Goal: Use online tool/utility: Utilize a website feature to perform a specific function

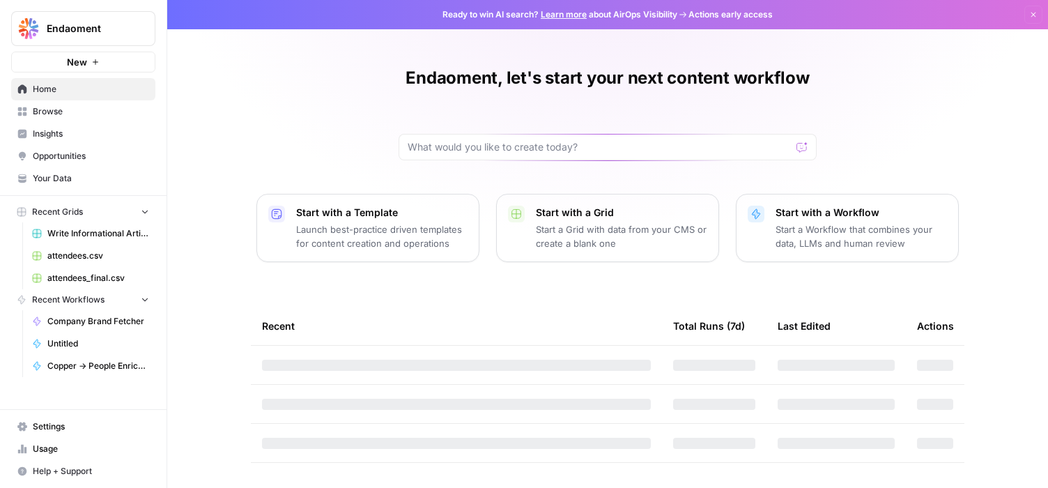
click at [63, 63] on button "New" at bounding box center [83, 62] width 144 height 21
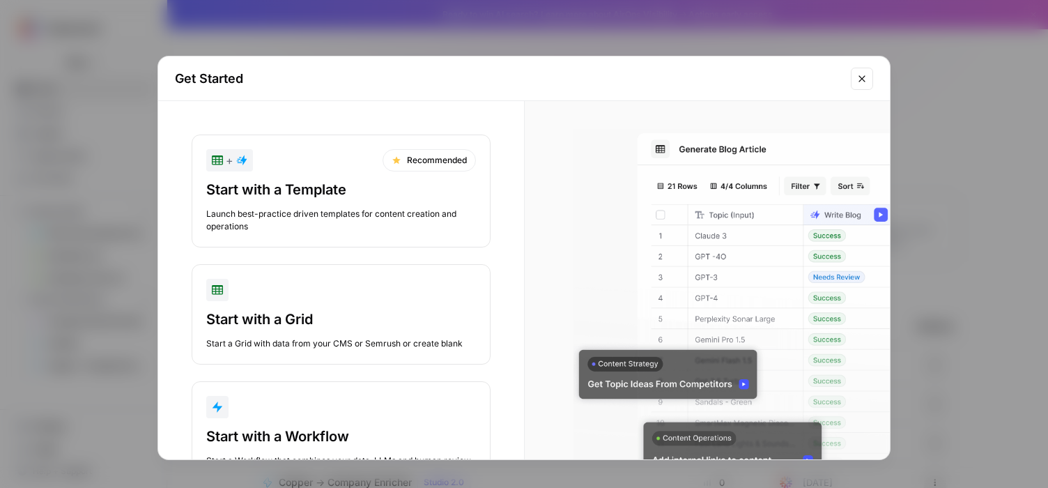
click at [363, 146] on button "+ Recommended Start with a Template Launch best-practice driven templates for c…" at bounding box center [341, 191] width 299 height 113
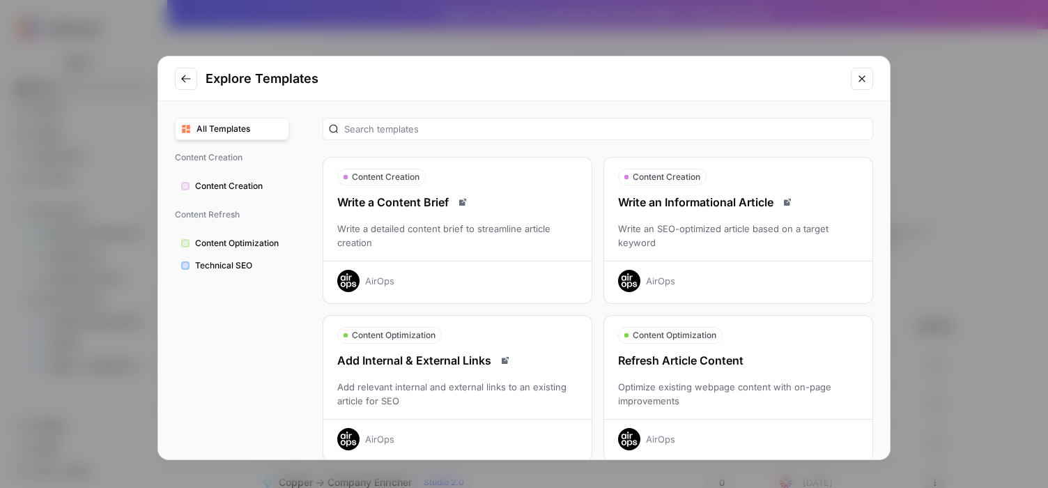
click at [464, 136] on div at bounding box center [598, 129] width 551 height 22
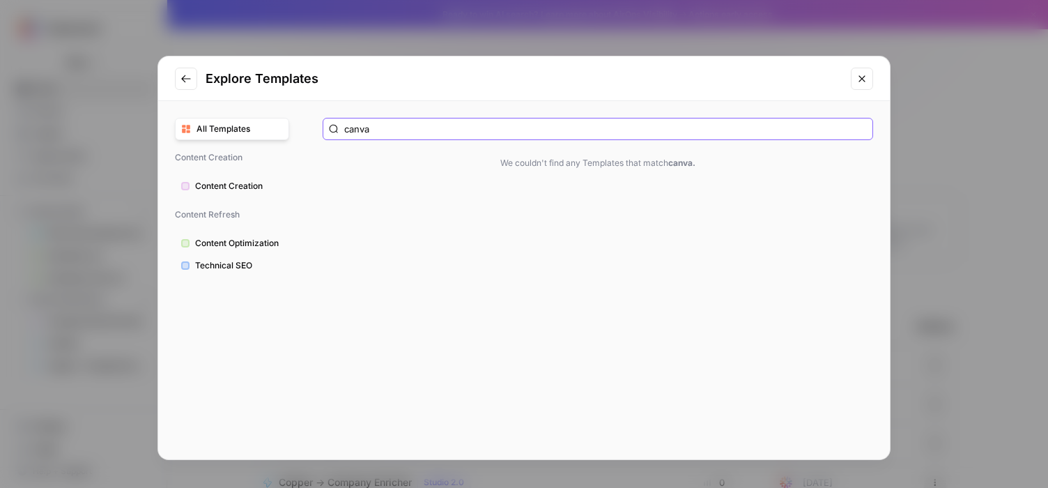
type input "canvas"
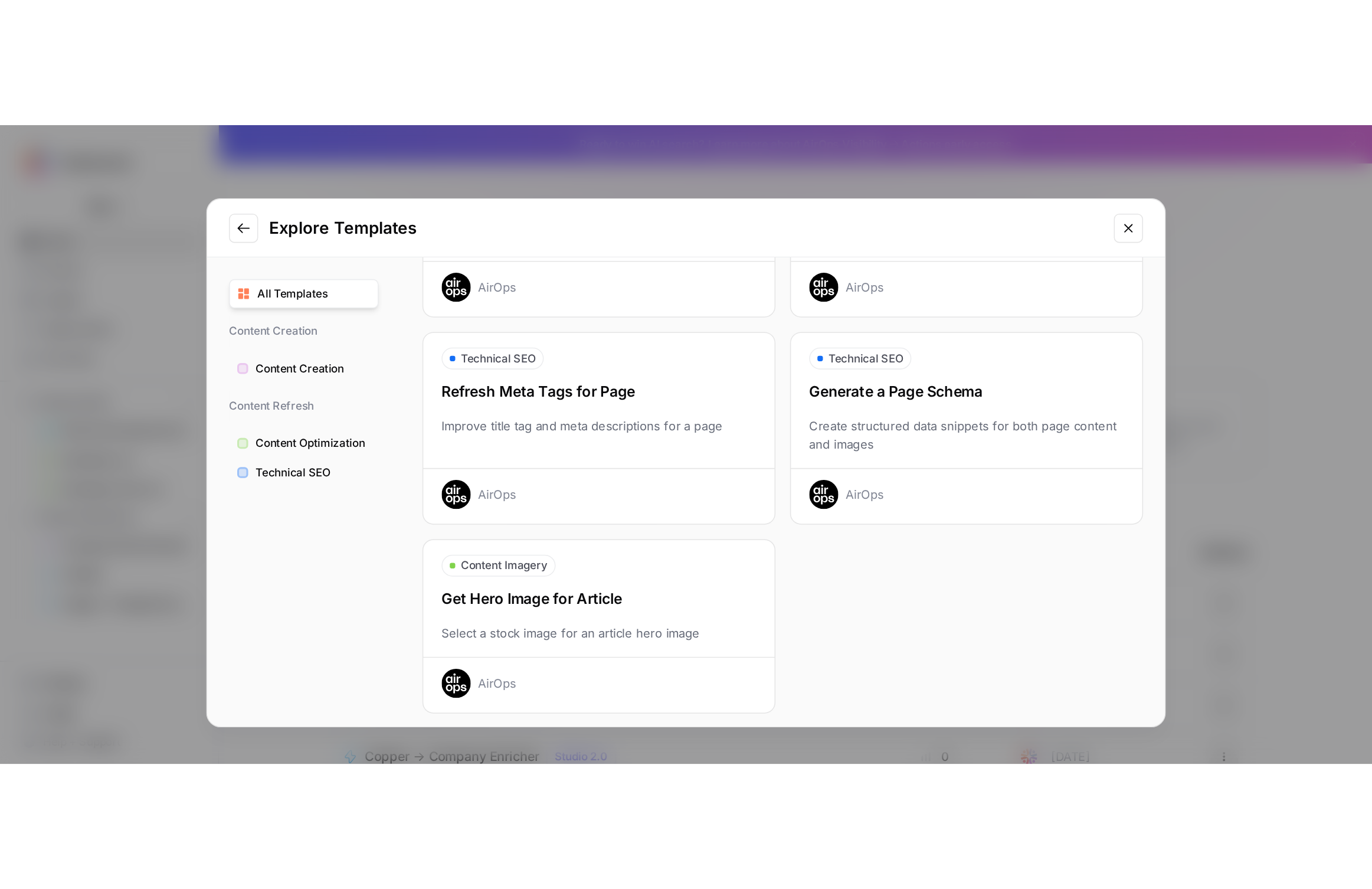
scroll to position [395, 0]
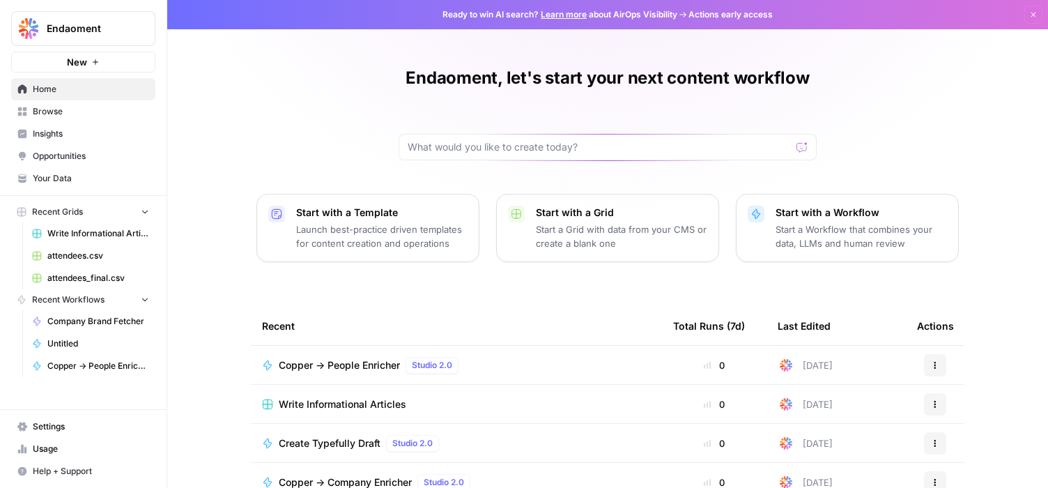
click at [47, 105] on span "Browse" at bounding box center [91, 111] width 116 height 13
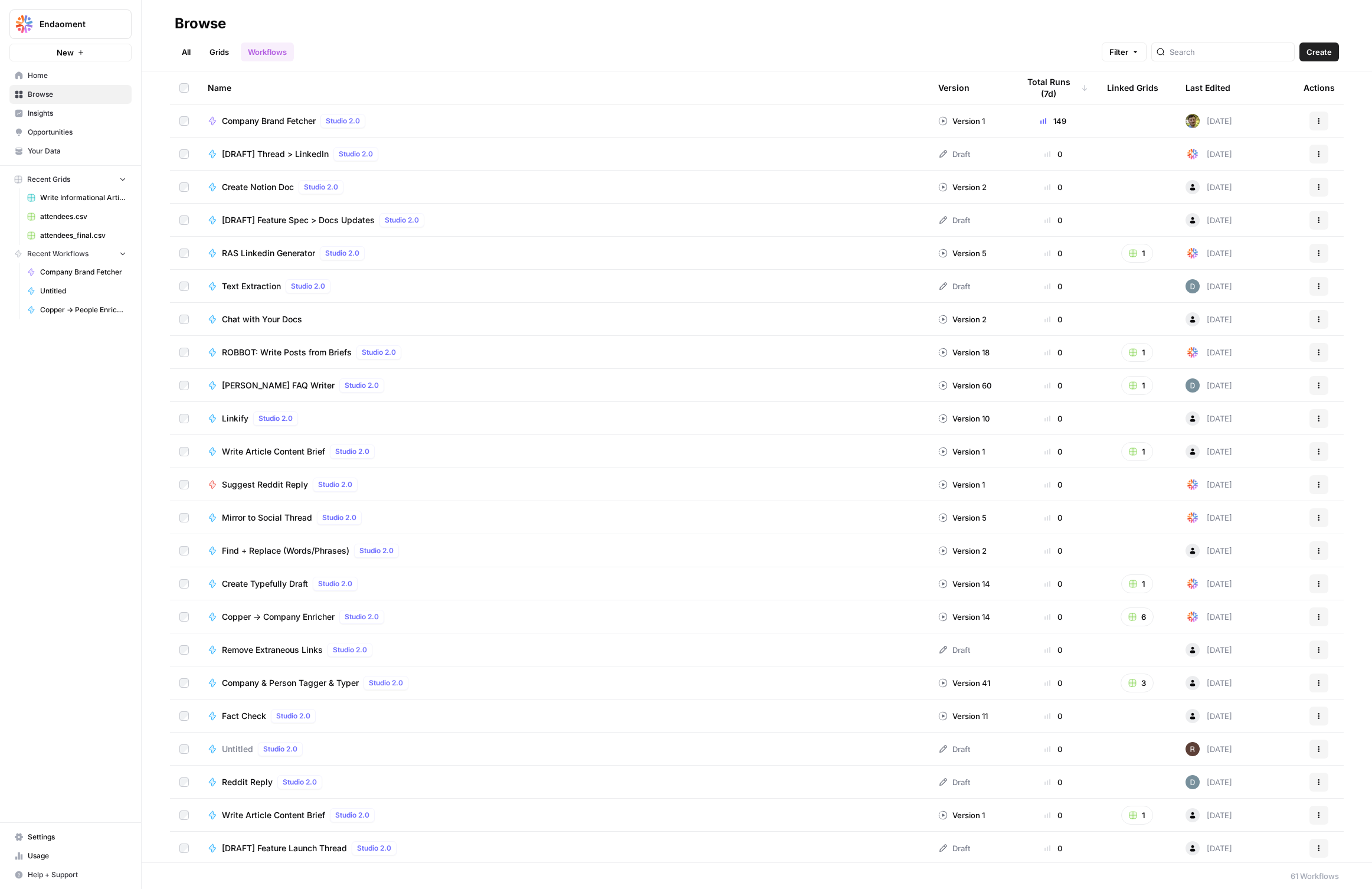
click at [887, 124] on icon "button" at bounding box center [1319, 121] width 7 height 7
click at [887, 168] on span "Edit in Studio" at bounding box center [1266, 165] width 95 height 12
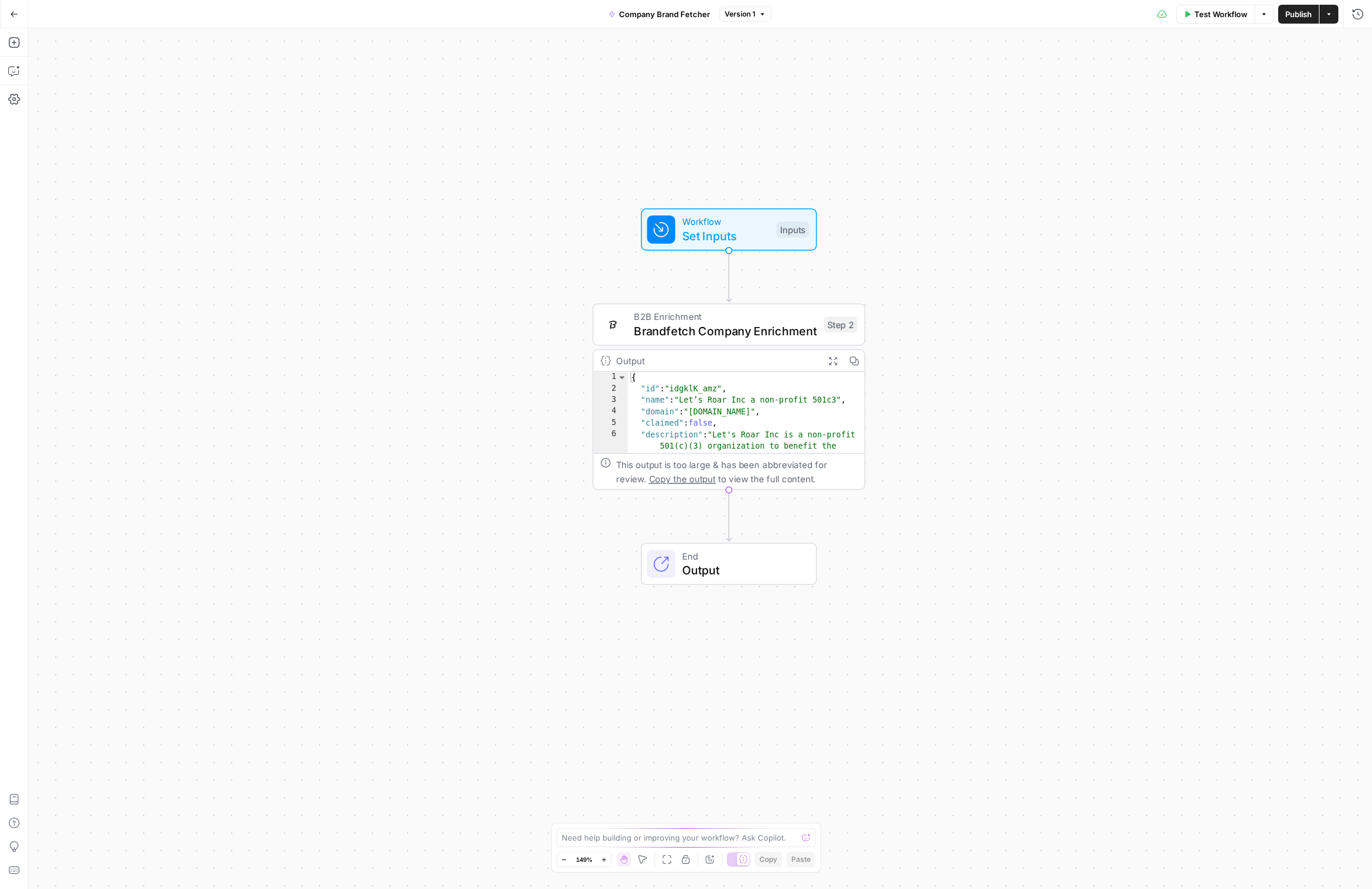
type textarea "**********"
click at [792, 406] on div "{ "id" : "idgklK_amz" , "name" : "Let’s Roar Inc a non-profit 501c3" , "domain"…" at bounding box center [747, 441] width 237 height 140
click at [835, 362] on icon "button" at bounding box center [832, 360] width 9 height 9
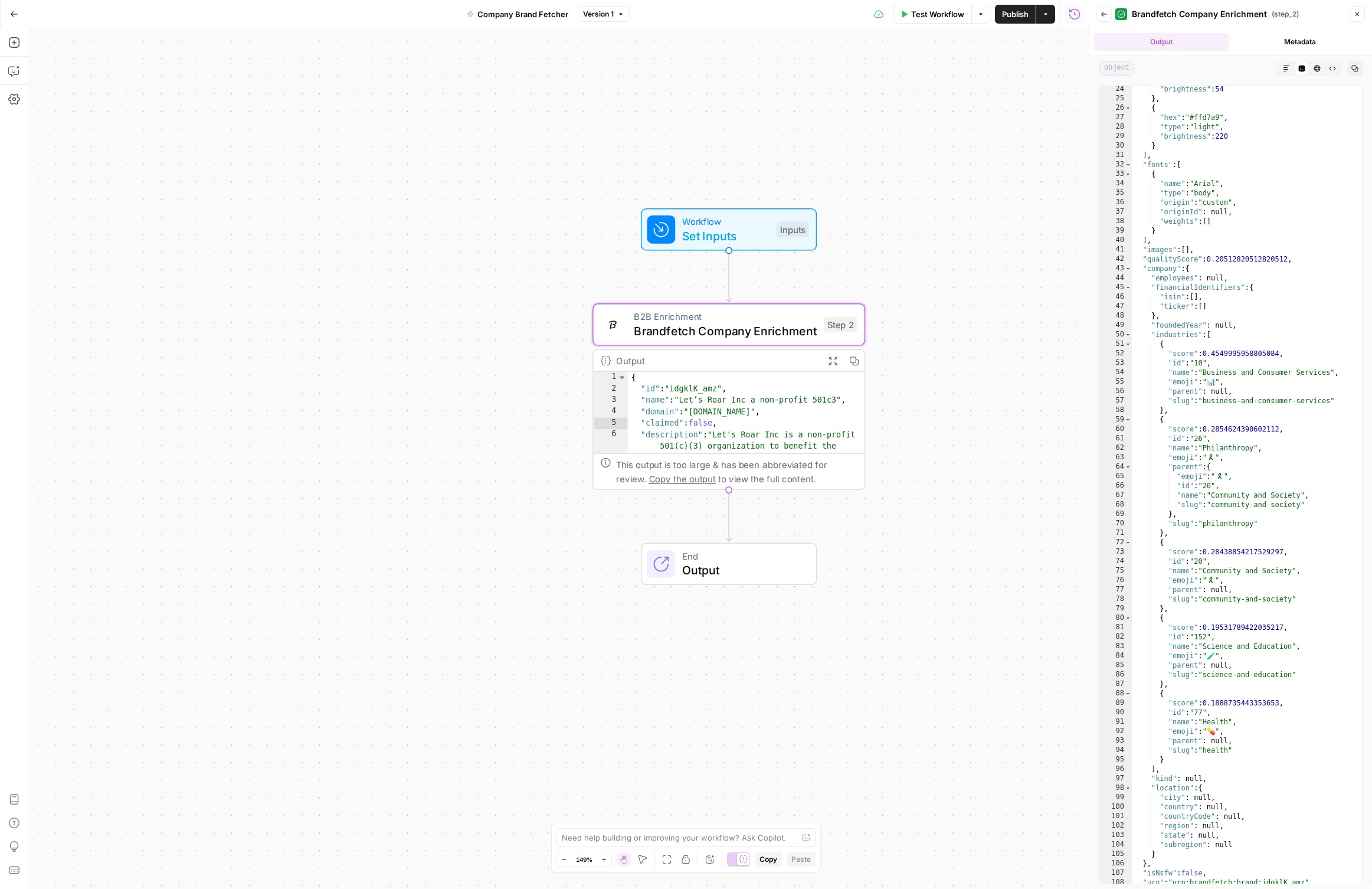
scroll to position [462, 0]
